Goal: Navigation & Orientation: Find specific page/section

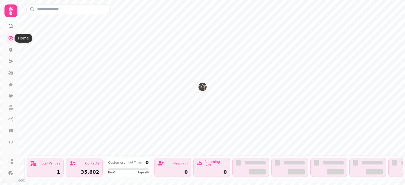
click at [11, 11] on icon at bounding box center [11, 11] width 11 height 11
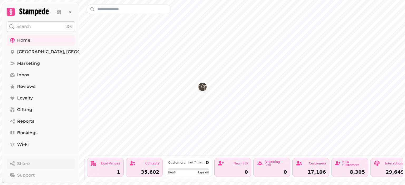
scroll to position [81, 0]
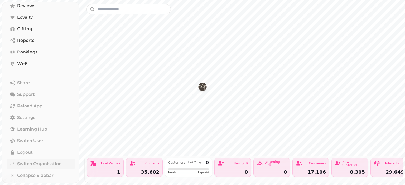
click at [34, 164] on span "Switch Organisation" at bounding box center [39, 164] width 45 height 6
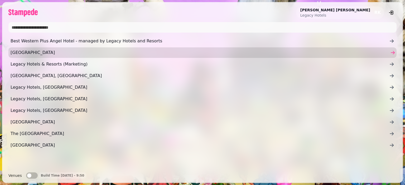
click at [37, 54] on span "[GEOGRAPHIC_DATA]" at bounding box center [200, 53] width 378 height 6
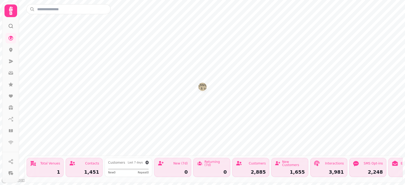
click at [12, 11] on icon at bounding box center [11, 11] width 11 height 11
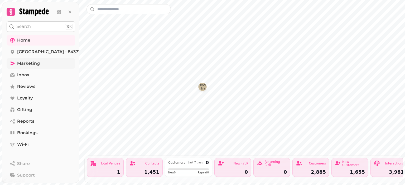
click at [31, 62] on span "Marketing" at bounding box center [28, 63] width 23 height 6
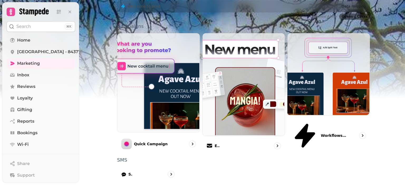
scroll to position [143, 0]
